Goal: Go to known website: Go to known website

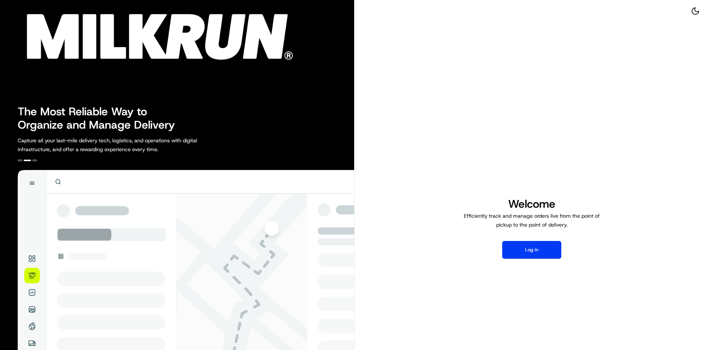
click at [524, 235] on div "Welcome Efficiently track and manage orders live from the point of pickup to th…" at bounding box center [532, 227] width 355 height 455
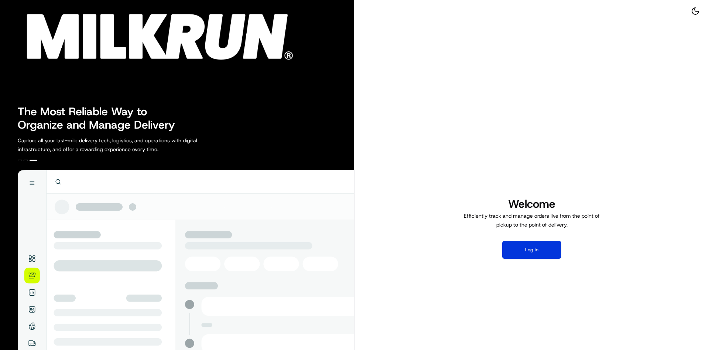
click at [513, 252] on button "Log in" at bounding box center [532, 250] width 59 height 18
